Goal: Find specific fact: Find specific fact

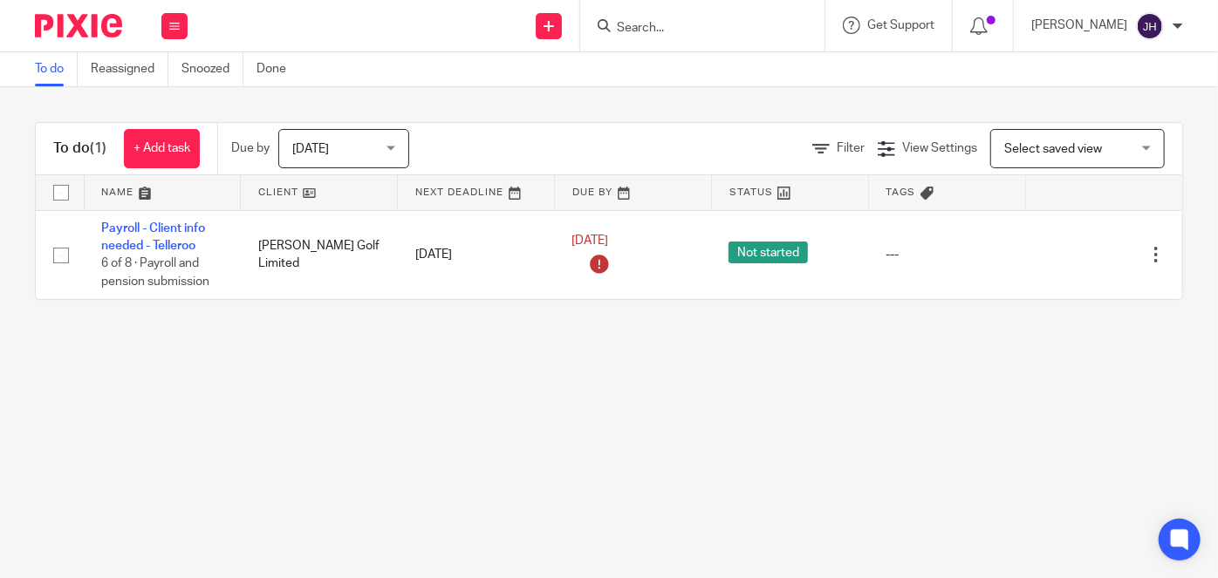
click at [772, 22] on input "Search" at bounding box center [693, 29] width 157 height 16
type input "warde"
click at [743, 98] on div "Warde [URL] [PERSON_NAME] < [PERSON_NAME]@ [PERSON_NAME] [DOMAIN_NAME] >" at bounding box center [773, 75] width 352 height 68
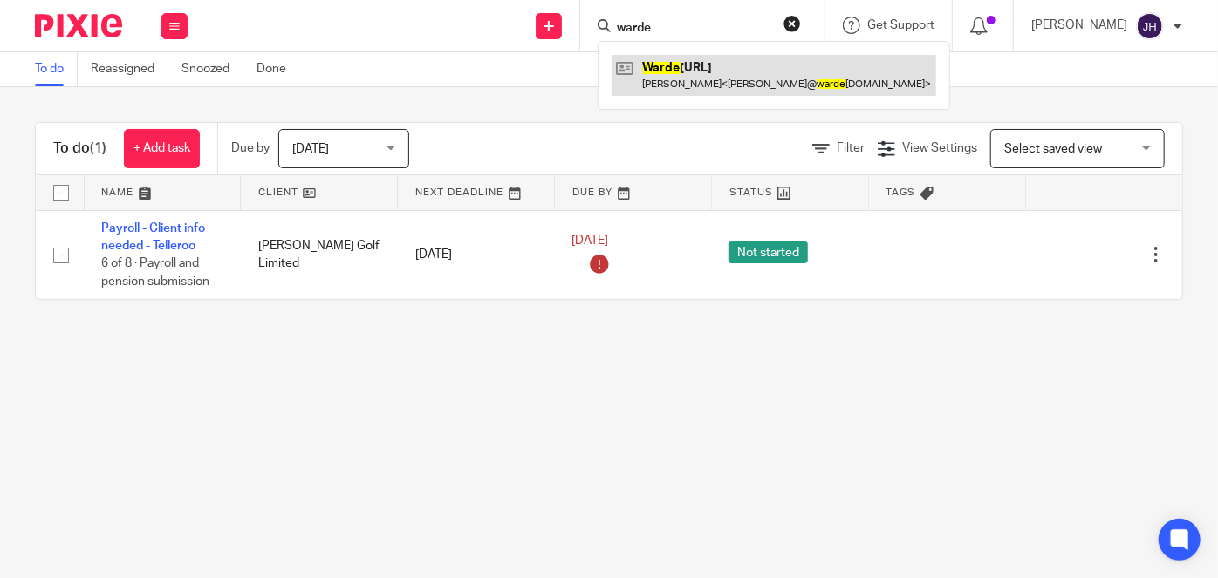
click at [747, 78] on link at bounding box center [773, 75] width 324 height 40
click at [757, 72] on link at bounding box center [773, 75] width 324 height 40
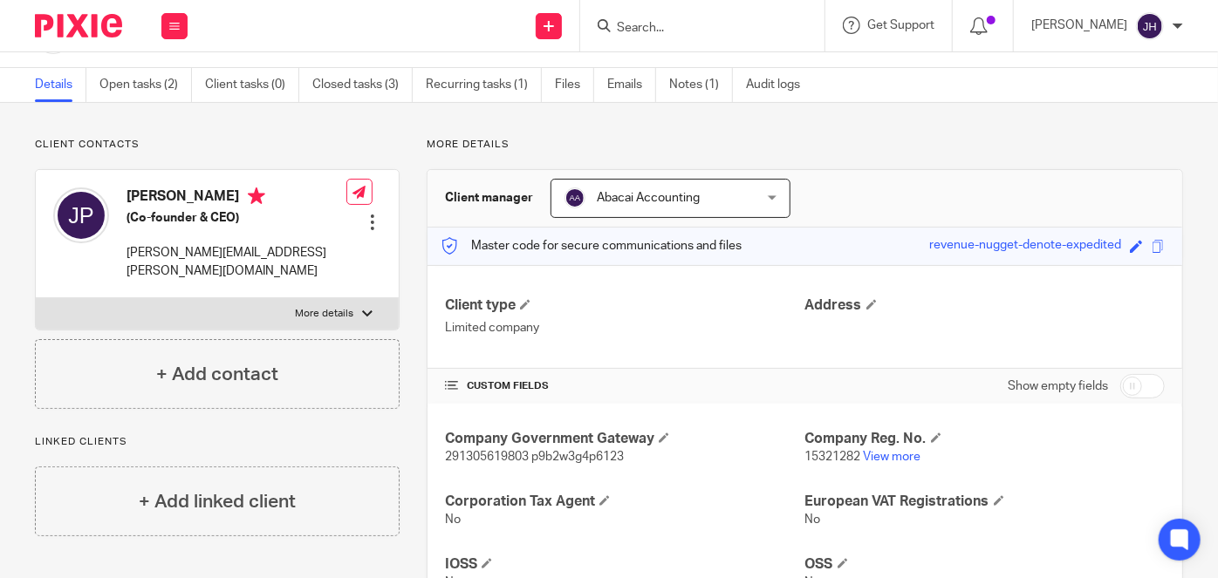
scroll to position [309, 0]
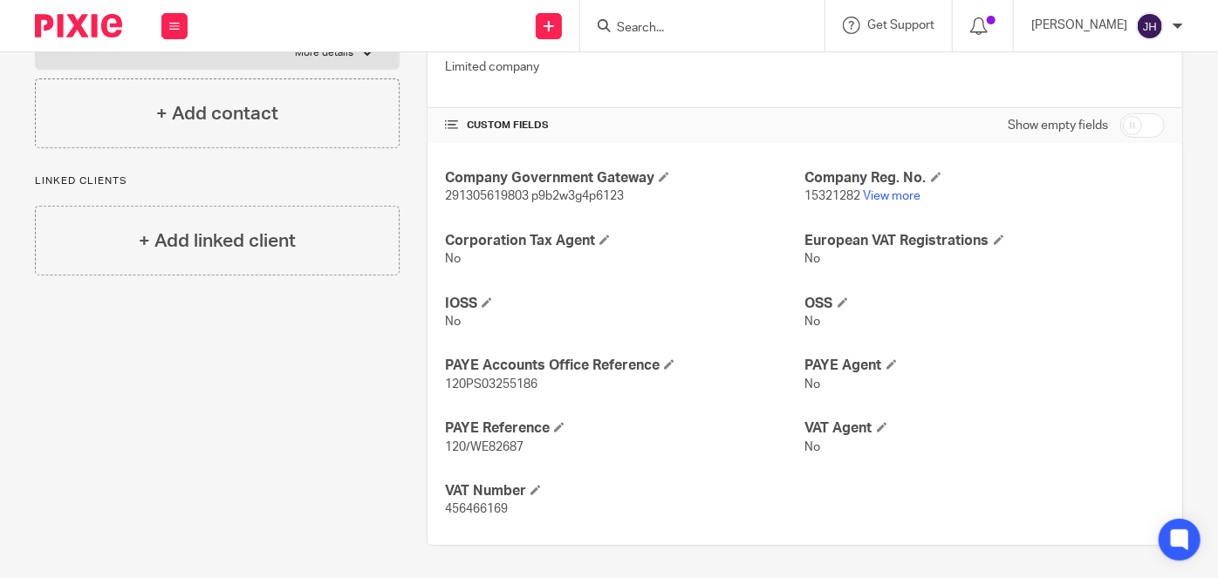
click at [536, 218] on div "Company Government Gateway 291305619803 p9b2w3g4p6123 Company Reg. No. 15321282…" at bounding box center [804, 344] width 754 height 402
click at [502, 195] on span "291305619803 p9b2w3g4p6123" at bounding box center [534, 196] width 179 height 12
copy span "291305619803"
click at [565, 192] on span "291305619803 p9b2w3g4p6123" at bounding box center [534, 196] width 179 height 12
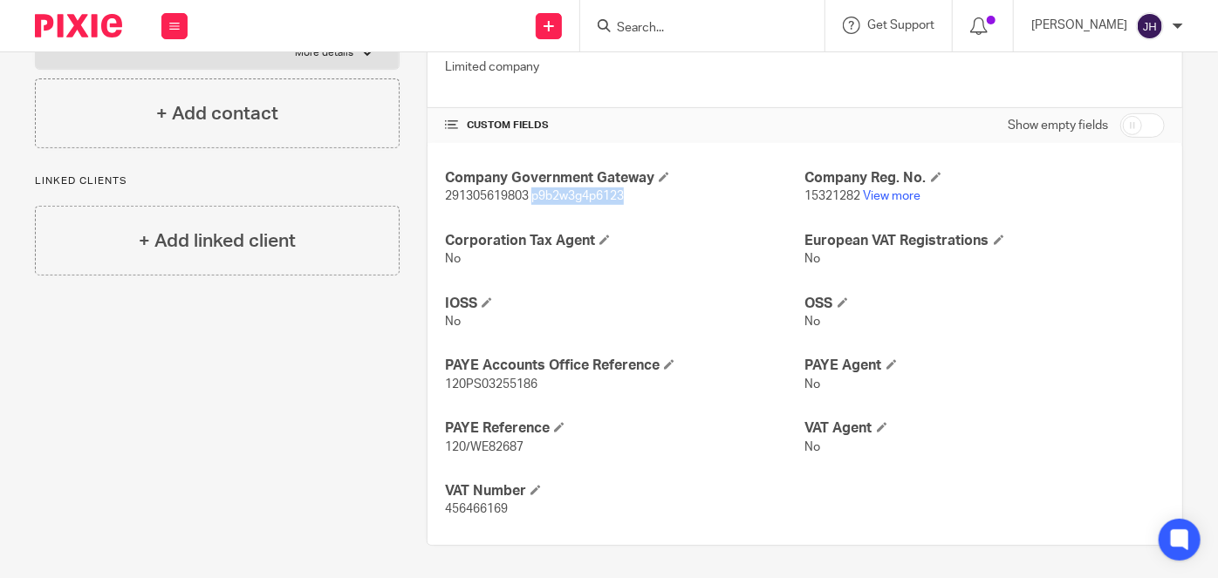
click at [565, 192] on span "291305619803 p9b2w3g4p6123" at bounding box center [534, 196] width 179 height 12
copy span "p9b2w3g4p6123"
